Goal: Transaction & Acquisition: Purchase product/service

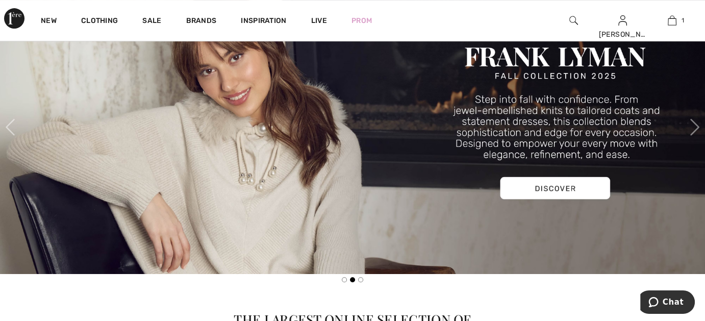
scroll to position [426, 0]
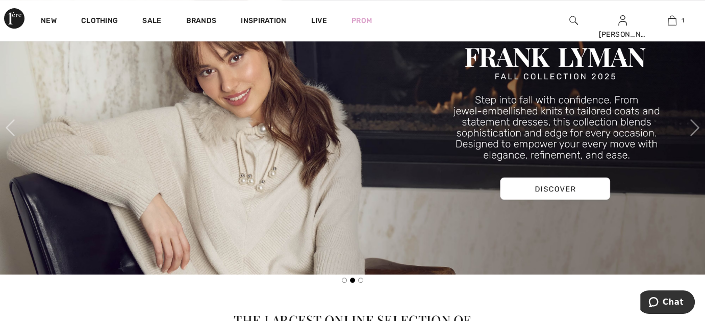
click at [667, 232] on img at bounding box center [352, 128] width 705 height 294
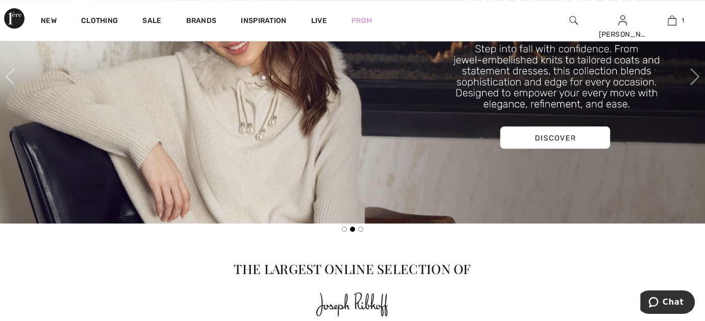
scroll to position [491, 0]
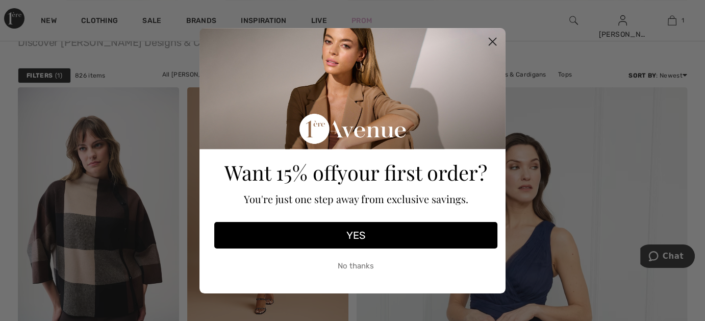
scroll to position [277, 0]
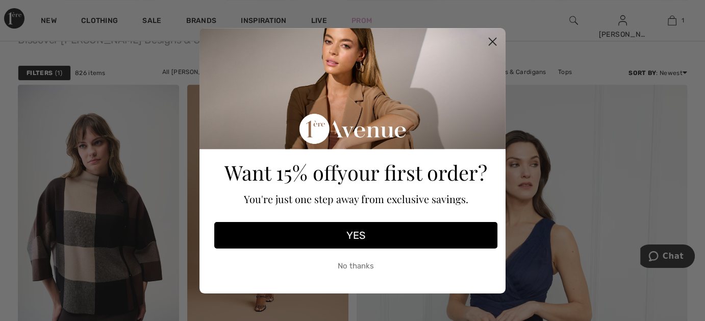
click at [493, 41] on icon "Close dialog" at bounding box center [493, 41] width 7 height 7
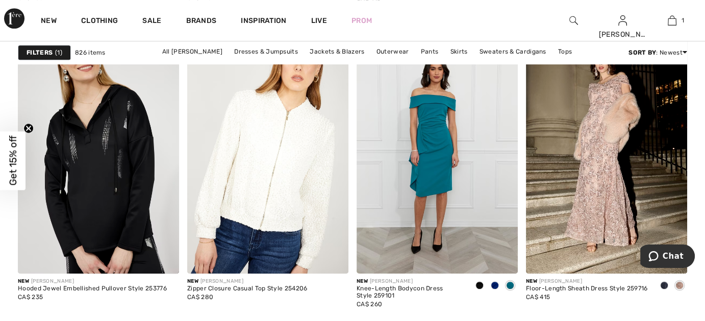
click at [611, 249] on img at bounding box center [606, 153] width 161 height 242
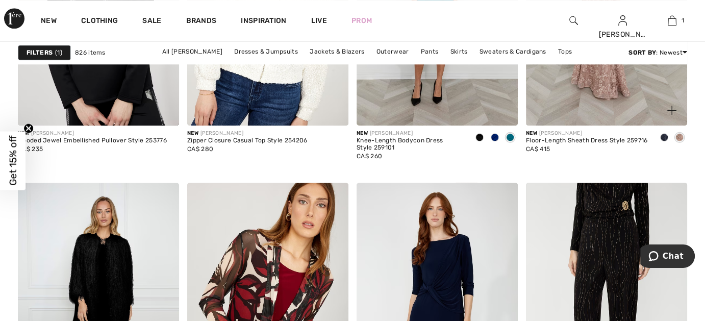
scroll to position [1121, 0]
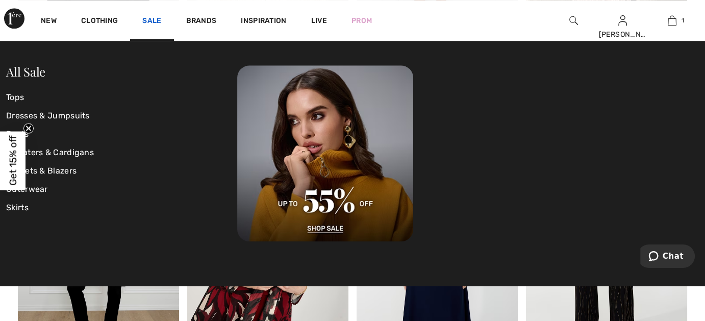
click at [151, 25] on link "Sale" at bounding box center [151, 21] width 19 height 11
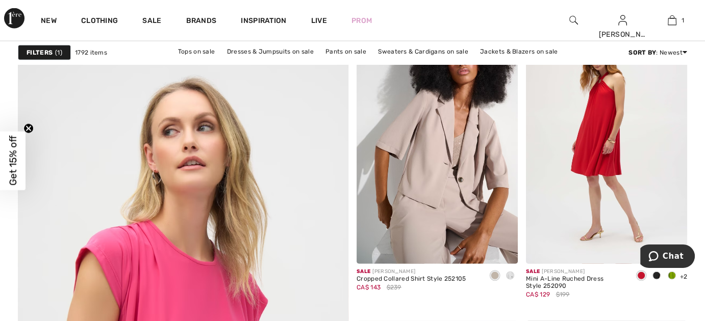
scroll to position [2462, 0]
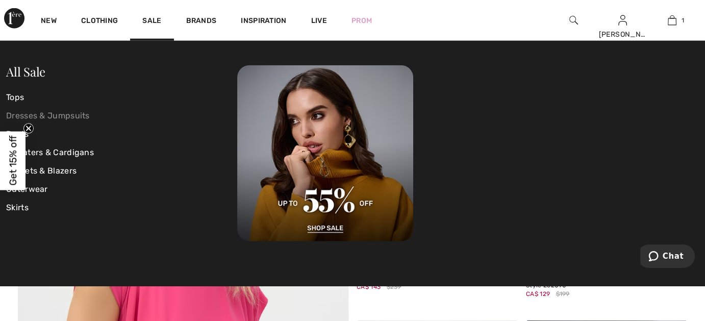
click at [44, 114] on link "Dresses & Jumpsuits" at bounding box center [121, 116] width 231 height 18
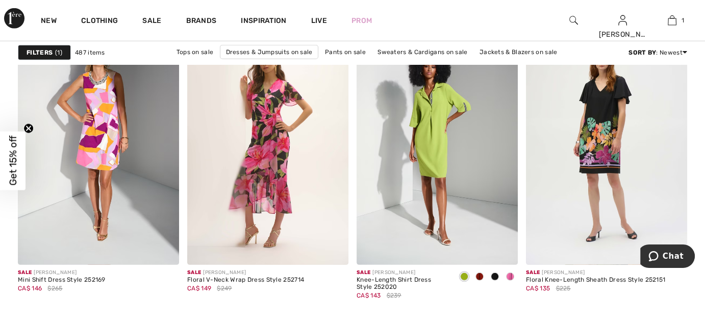
scroll to position [3045, 0]
click at [512, 274] on span at bounding box center [510, 276] width 8 height 8
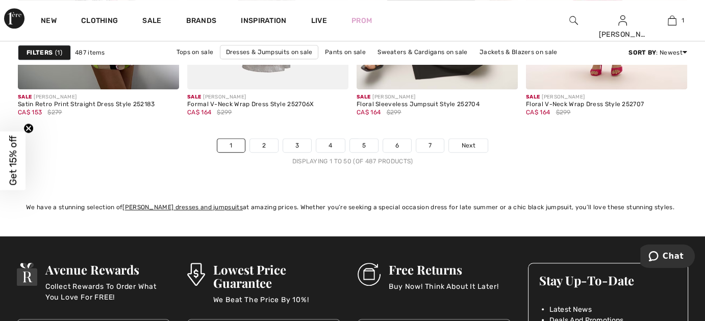
scroll to position [4530, 0]
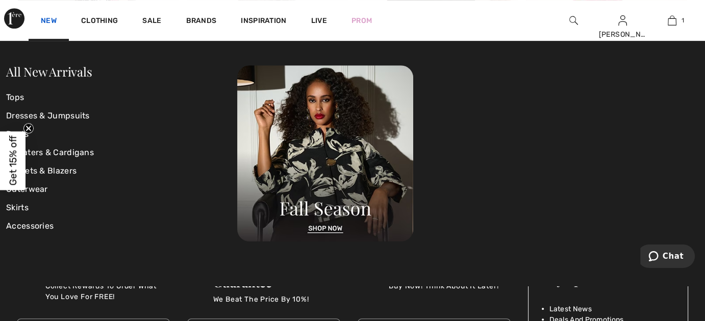
click at [52, 20] on link "New" at bounding box center [49, 21] width 16 height 11
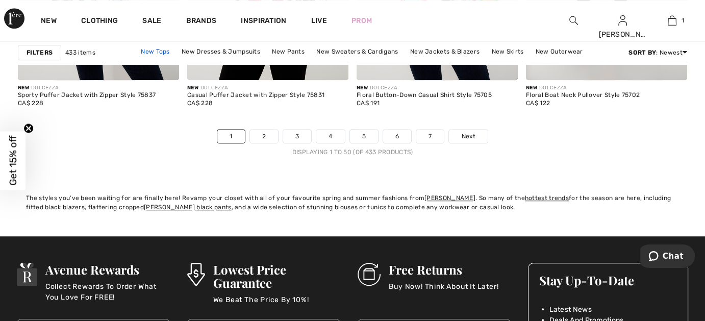
scroll to position [4546, 0]
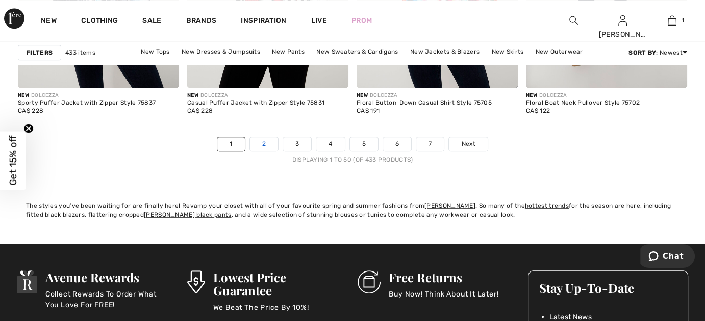
click at [252, 140] on link "2" at bounding box center [264, 143] width 28 height 13
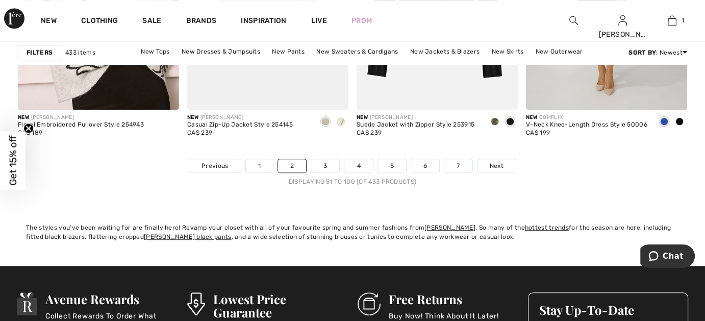
scroll to position [4522, 0]
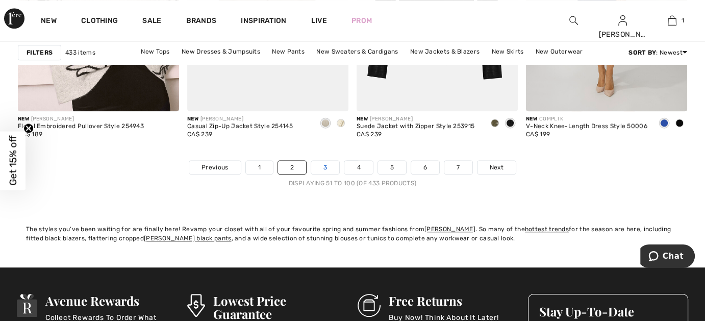
click at [325, 164] on link "3" at bounding box center [325, 167] width 28 height 13
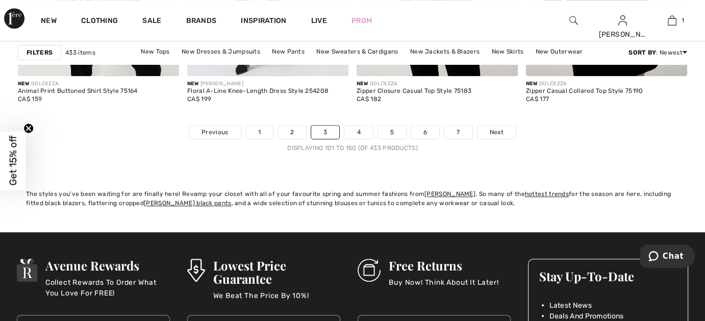
scroll to position [4521, 0]
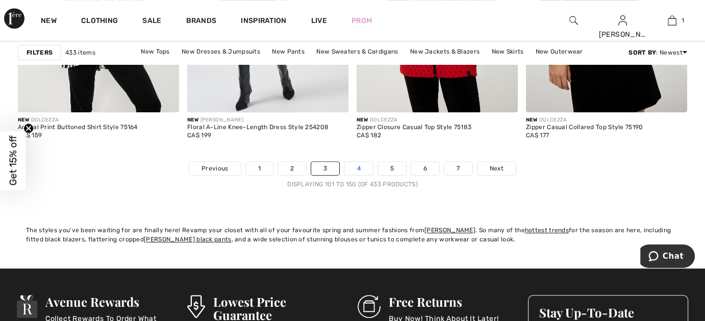
click at [353, 165] on link "4" at bounding box center [359, 168] width 28 height 13
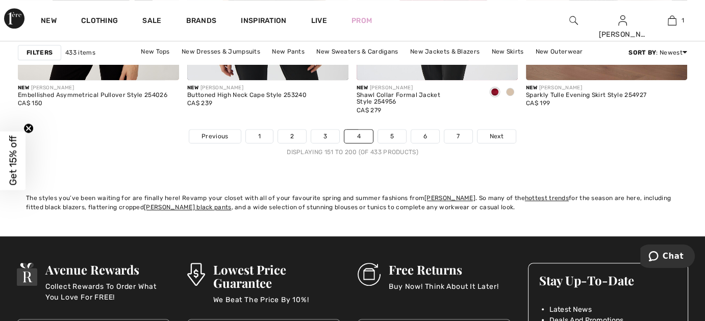
scroll to position [4548, 0]
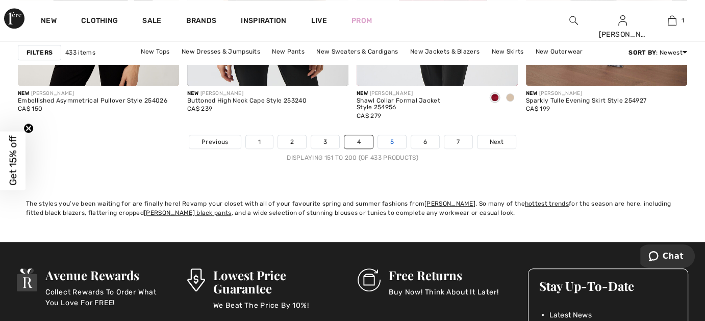
click at [395, 138] on link "5" at bounding box center [392, 141] width 28 height 13
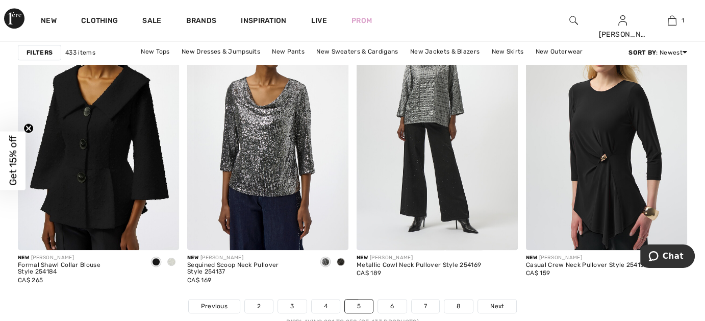
scroll to position [4388, 0]
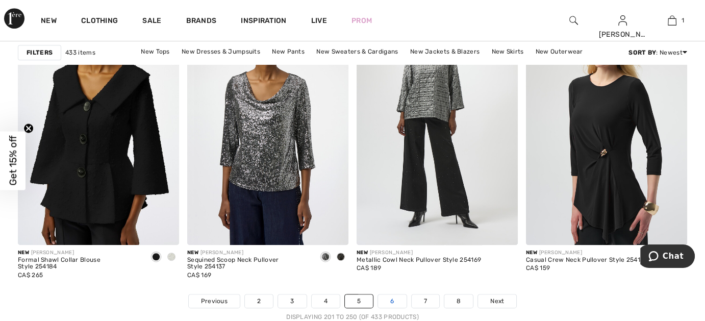
click at [392, 298] on link "6" at bounding box center [392, 301] width 28 height 13
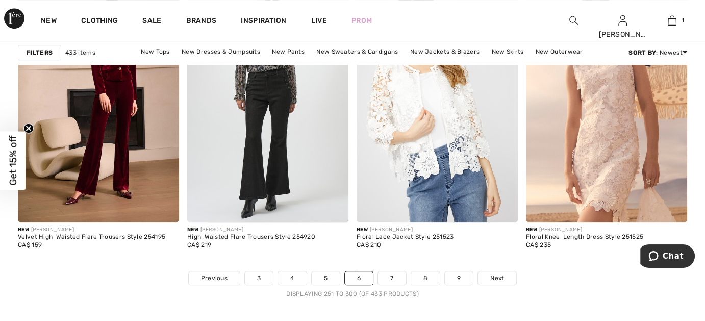
scroll to position [4422, 0]
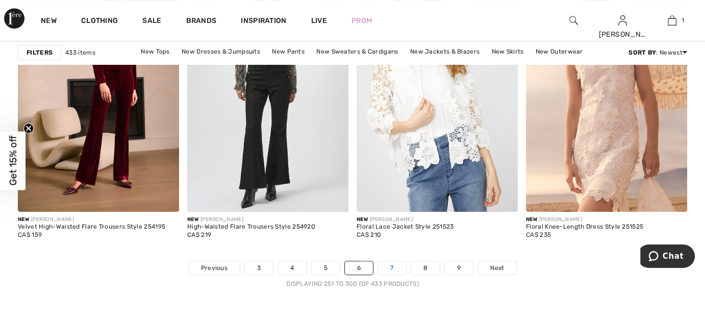
click at [392, 267] on link "7" at bounding box center [392, 267] width 28 height 13
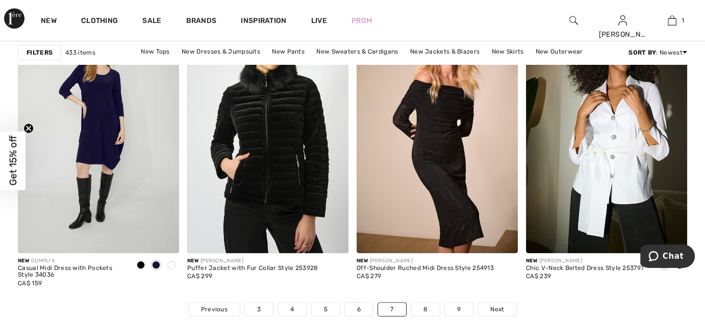
scroll to position [4377, 0]
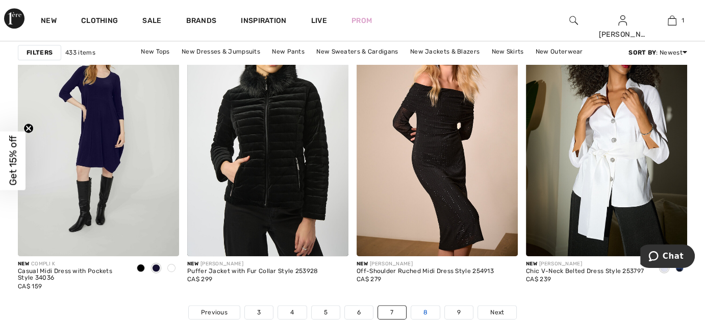
click at [425, 310] on link "8" at bounding box center [425, 312] width 29 height 13
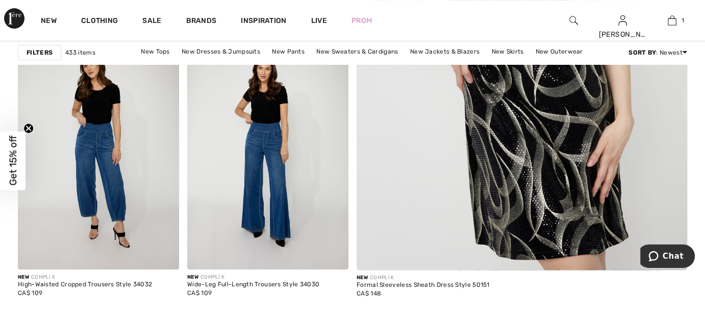
scroll to position [436, 0]
click at [297, 179] on img at bounding box center [267, 149] width 161 height 242
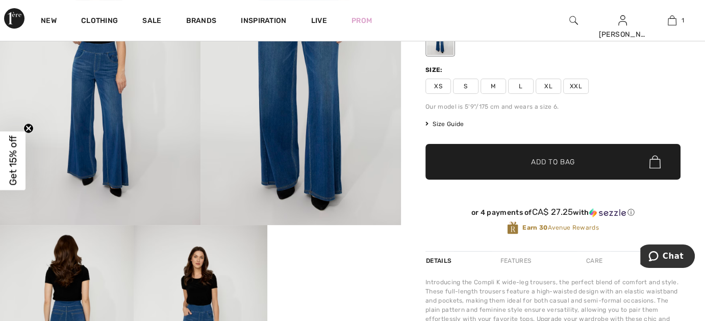
scroll to position [137, 0]
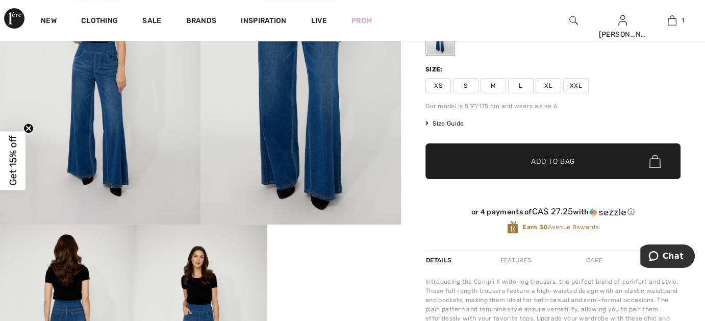
click at [448, 120] on span "Size Guide" at bounding box center [445, 123] width 38 height 9
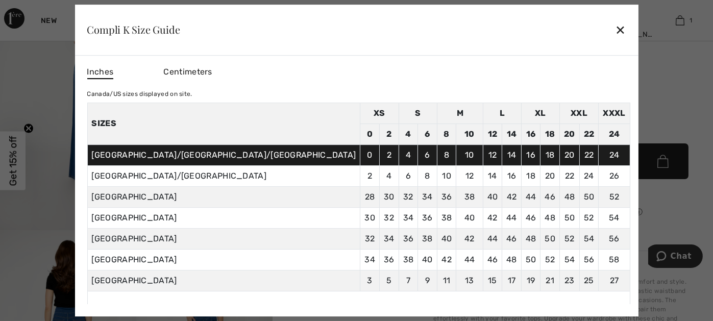
click at [615, 34] on div "✕" at bounding box center [620, 29] width 11 height 21
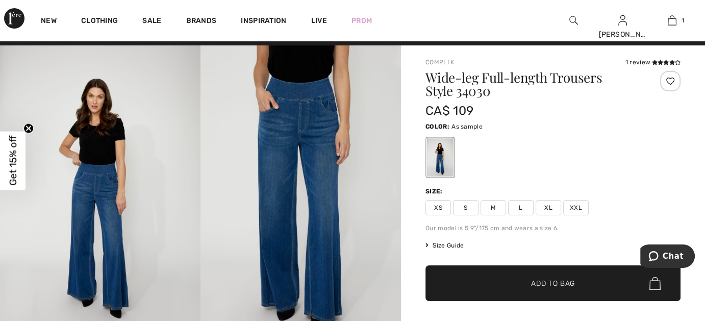
scroll to position [16, 0]
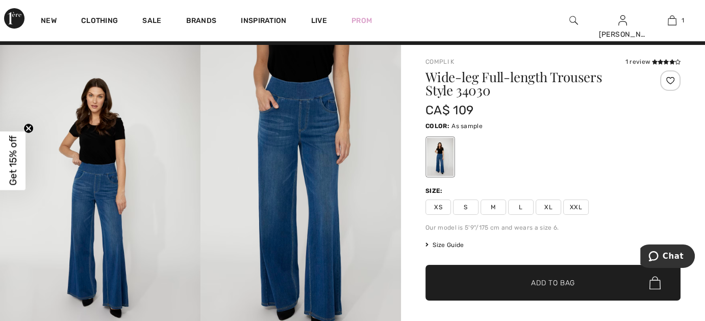
click at [541, 211] on span "XL" at bounding box center [549, 207] width 26 height 15
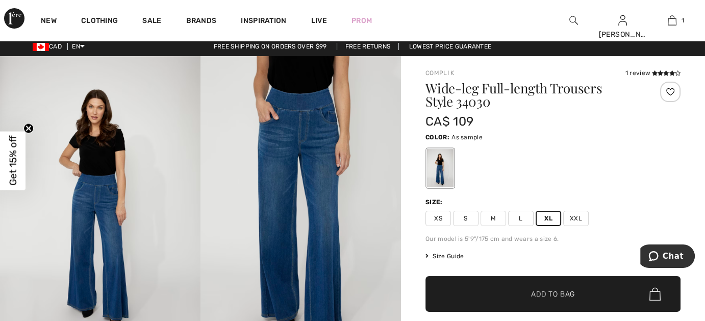
scroll to position [6, 0]
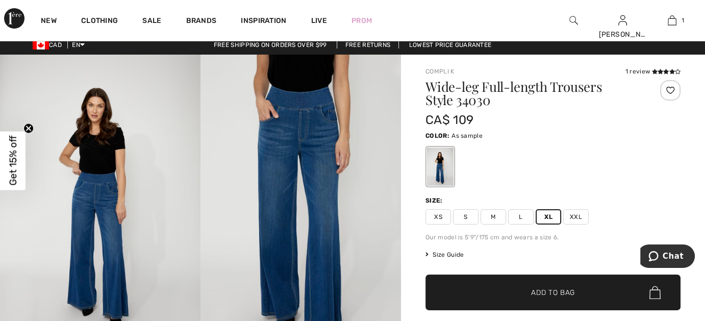
click at [442, 257] on span "Size Guide" at bounding box center [445, 254] width 38 height 9
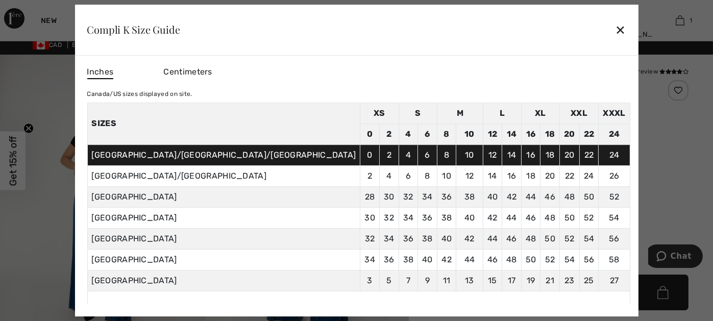
click at [619, 183] on div at bounding box center [356, 160] width 713 height 321
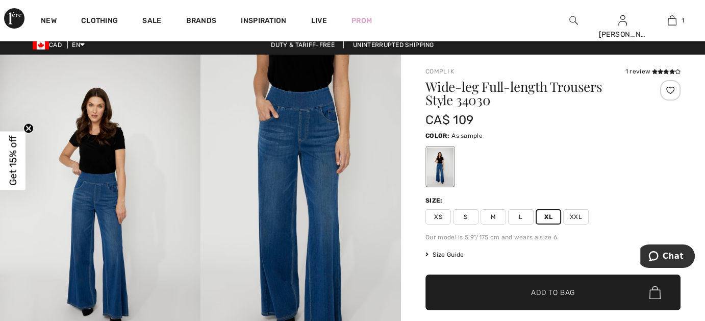
click at [558, 294] on span "Add to Bag" at bounding box center [553, 292] width 44 height 11
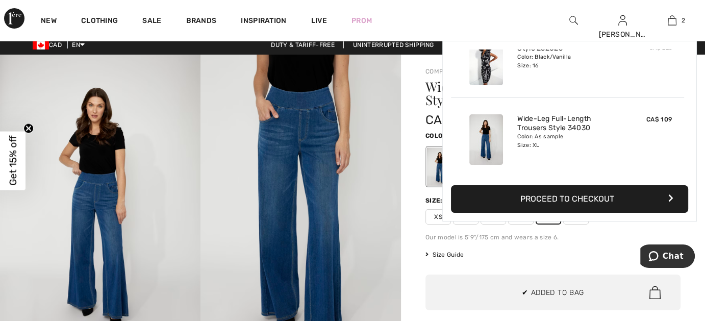
scroll to position [0, 0]
click at [585, 253] on div "Size Guide I can't find my size Select Size XS S M L XL XXL" at bounding box center [553, 254] width 255 height 9
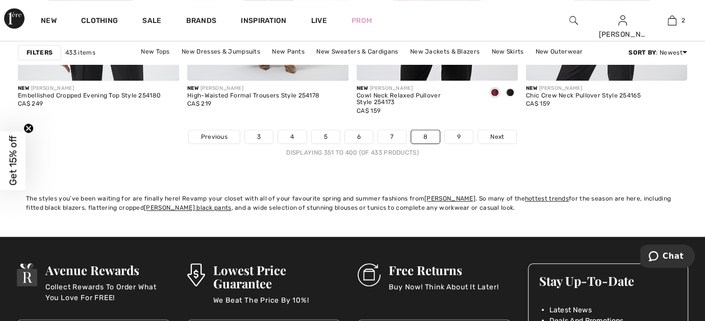
scroll to position [4548, 0]
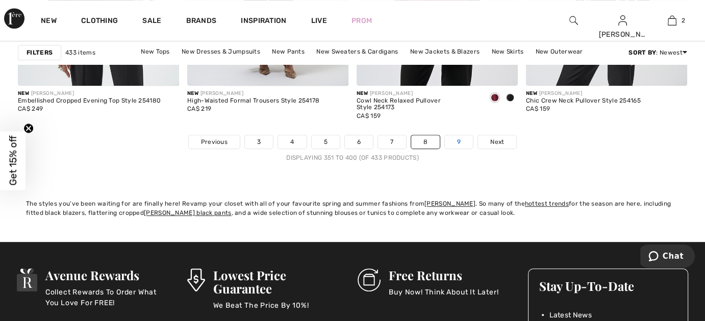
click at [457, 139] on link "9" at bounding box center [459, 141] width 28 height 13
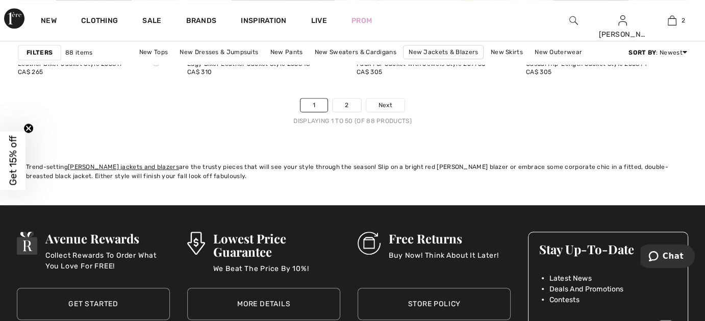
scroll to position [4562, 0]
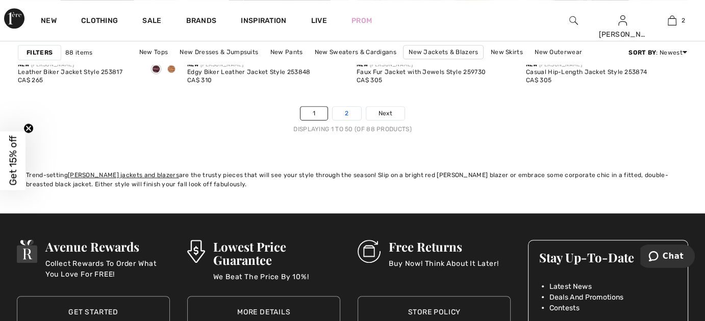
click at [347, 109] on link "2" at bounding box center [347, 113] width 28 height 13
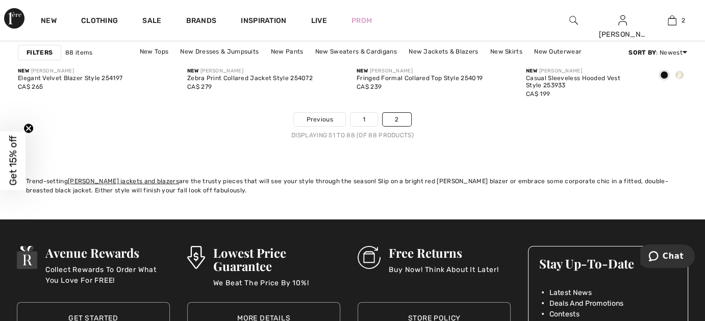
scroll to position [3543, 0]
